Goal: Transaction & Acquisition: Purchase product/service

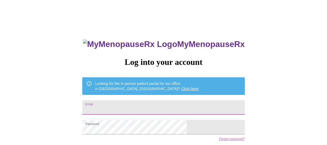
click at [156, 102] on input "Email" at bounding box center [163, 107] width 162 height 14
type input "[EMAIL_ADDRESS][DOMAIN_NAME]"
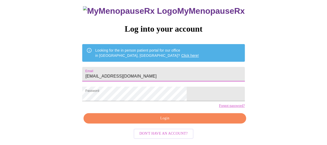
scroll to position [38, 0]
click at [152, 120] on span "Login" at bounding box center [164, 118] width 151 height 6
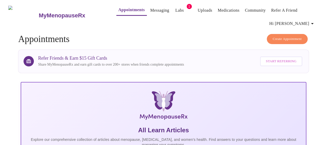
click at [175, 9] on link "Labs" at bounding box center [179, 10] width 9 height 7
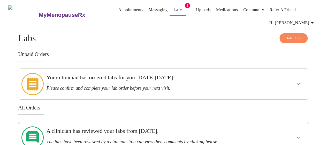
click at [248, 85] on h3 "Please confirm and complete your lab order before your next visit." at bounding box center [150, 87] width 206 height 5
click at [302, 81] on icon "show more" at bounding box center [298, 84] width 6 height 6
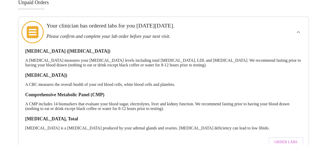
scroll to position [78, 0]
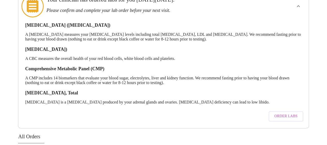
click at [287, 113] on span "Order Labs" at bounding box center [285, 116] width 23 height 6
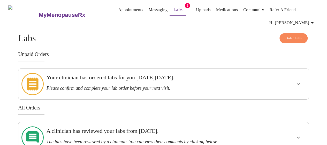
click at [185, 81] on div "Your clinician has ordered labs for you [DATE][DATE]. Please confirm and comple…" at bounding box center [150, 82] width 206 height 17
click at [298, 81] on icon "show more" at bounding box center [298, 84] width 6 height 6
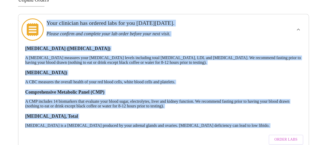
scroll to position [80, 0]
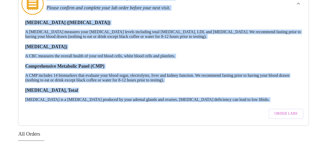
drag, startPoint x: 45, startPoint y: 50, endPoint x: 312, endPoint y: 115, distance: 275.5
click at [312, 115] on div "Order Labs Labs Unpaid Orders Your clinician has ordered labs for you [DATE][DA…" at bounding box center [163, 102] width 323 height 298
copy div "Your clinician has ordered labs for you [DATE][DATE]. Please confirm and comple…"
click at [270, 87] on div "[MEDICAL_DATA], Total [MEDICAL_DATA] is a [MEDICAL_DATA] produced by your adren…" at bounding box center [163, 94] width 277 height 14
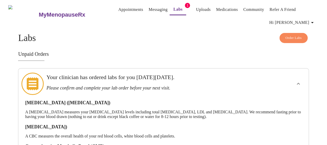
scroll to position [0, 0]
click at [83, 25] on div "MyMenopauseRx Appointments Messaging Labs 1 Uploads Medications Community Refer…" at bounding box center [163, 15] width 323 height 26
drag, startPoint x: 182, startPoint y: 10, endPoint x: 23, endPoint y: 33, distance: 161.2
click at [46, 12] on h3 "MyMenopauseRx" at bounding box center [62, 15] width 47 height 7
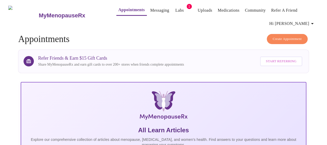
drag, startPoint x: 31, startPoint y: 13, endPoint x: 108, endPoint y: 32, distance: 78.9
click at [108, 34] on h4 "Create Appointment Appointments" at bounding box center [163, 39] width 291 height 10
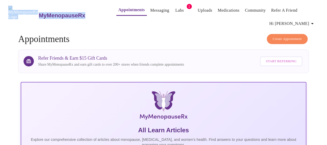
drag, startPoint x: 71, startPoint y: 18, endPoint x: 13, endPoint y: 17, distance: 57.9
click at [13, 17] on div "MyMenopauseRx Appointments Messaging Labs 1 Uploads Medications Community Refer…" at bounding box center [163, 15] width 323 height 27
click at [67, 13] on h3 "MyMenopauseRx" at bounding box center [62, 15] width 47 height 7
click at [65, 18] on link "MyMenopauseRx" at bounding box center [72, 15] width 68 height 18
click at [46, 23] on div "MyMenopauseRx Appointments Messaging Labs 1 Uploads Medications Community Refer…" at bounding box center [163, 15] width 323 height 27
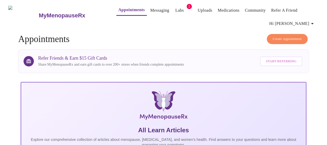
click at [41, 24] on div "MyMenopauseRx Appointments Messaging Labs 1 Uploads Medications Community Refer…" at bounding box center [163, 15] width 323 height 27
drag, startPoint x: 68, startPoint y: 22, endPoint x: 71, endPoint y: 22, distance: 2.9
click at [51, 12] on div "MyMenopauseRx Appointments Messaging Labs 1 Uploads Medications Community Refer…" at bounding box center [163, 15] width 323 height 27
drag, startPoint x: 73, startPoint y: 22, endPoint x: 28, endPoint y: 18, distance: 45.5
click at [28, 18] on div "MyMenopauseRx Appointments Messaging Labs 1 Uploads Medications Community Refer…" at bounding box center [163, 15] width 323 height 27
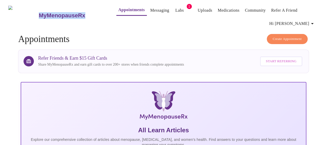
copy h3 "MyMenopauseRx"
click at [175, 7] on link "Labs" at bounding box center [179, 10] width 9 height 7
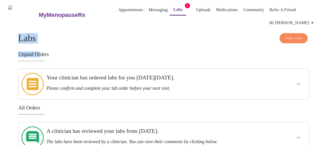
drag, startPoint x: 40, startPoint y: 42, endPoint x: 9, endPoint y: 37, distance: 31.6
click at [9, 37] on div "Order Labs Labs Unpaid Orders Your clinician has ordered labs for you [DATE][DA…" at bounding box center [163, 129] width 323 height 192
click at [51, 53] on h3 "Unpaid Orders" at bounding box center [163, 54] width 291 height 6
drag, startPoint x: 43, startPoint y: 36, endPoint x: 17, endPoint y: 35, distance: 26.1
click at [18, 35] on h4 "Order Labs Labs" at bounding box center [163, 38] width 291 height 10
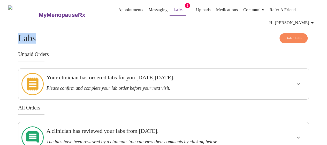
copy h4 "Labs"
